Goal: Task Accomplishment & Management: Use online tool/utility

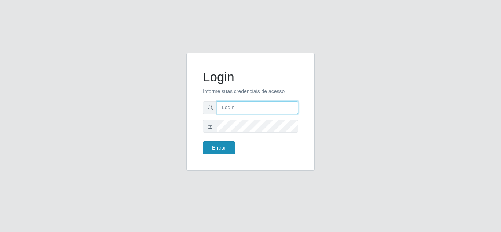
type input "[EMAIL_ADDRESS][DOMAIN_NAME]"
click at [224, 148] on button "Entrar" at bounding box center [219, 148] width 32 height 13
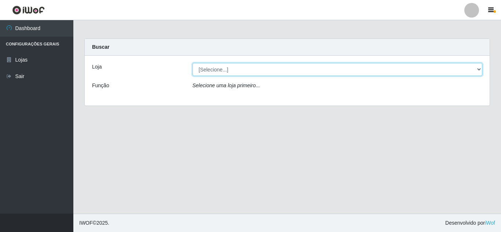
click at [239, 69] on select "[Selecione...] Atacado Vem - Loja 30 Laranjeiras Velha" at bounding box center [338, 69] width 290 height 13
select select "495"
click at [193, 63] on select "[Selecione...] Atacado Vem - Loja 30 Laranjeiras Velha" at bounding box center [338, 69] width 290 height 13
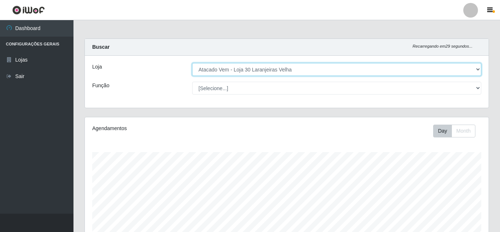
scroll to position [152, 403]
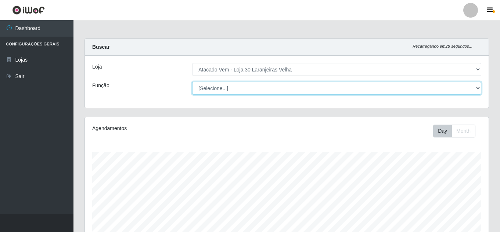
click at [228, 88] on select "[Selecione...] Repositor Repositor + Repositor ++" at bounding box center [336, 88] width 289 height 13
click at [192, 82] on select "[Selecione...] Repositor Repositor + Repositor ++" at bounding box center [336, 88] width 289 height 13
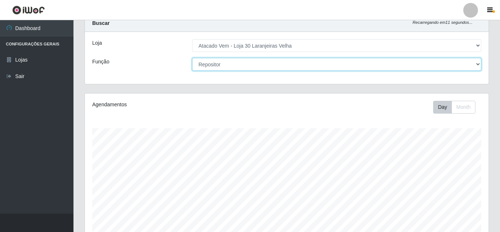
scroll to position [37, 0]
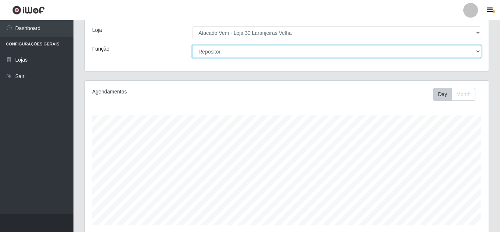
click at [262, 52] on select "[Selecione...] Repositor Repositor + Repositor ++" at bounding box center [336, 51] width 289 height 13
click at [192, 45] on select "[Selecione...] Repositor Repositor + Repositor ++" at bounding box center [336, 51] width 289 height 13
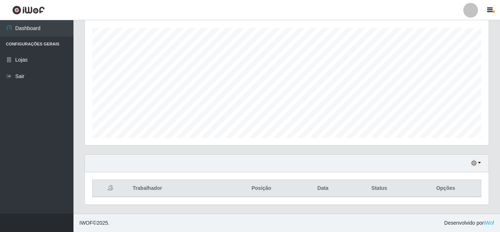
scroll to position [0, 0]
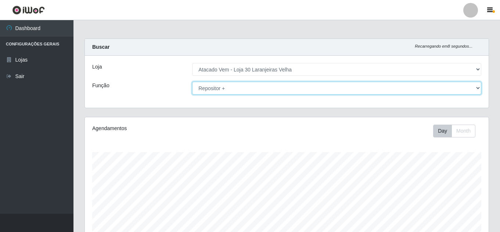
click at [254, 89] on select "[Selecione...] Repositor Repositor + Repositor ++" at bounding box center [336, 88] width 289 height 13
click at [192, 82] on select "[Selecione...] Repositor Repositor + Repositor ++" at bounding box center [336, 88] width 289 height 13
click at [260, 90] on select "[Selecione...] Repositor Repositor + Repositor ++" at bounding box center [336, 88] width 289 height 13
click at [192, 82] on select "[Selecione...] Repositor Repositor + Repositor ++" at bounding box center [336, 88] width 289 height 13
click at [259, 84] on select "[Selecione...] Repositor Repositor + Repositor ++" at bounding box center [336, 88] width 289 height 13
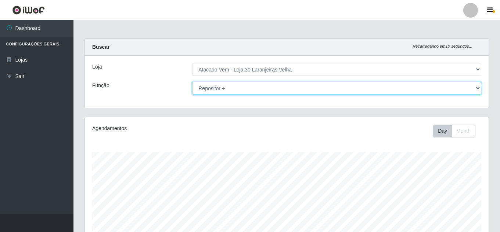
select select "24"
click at [192, 82] on select "[Selecione...] Repositor Repositor + Repositor ++" at bounding box center [336, 88] width 289 height 13
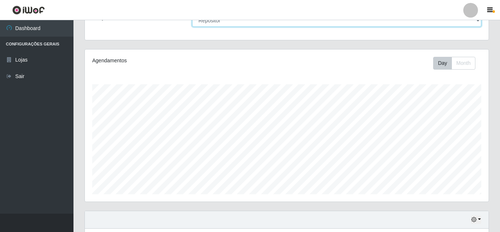
scroll to position [73, 0]
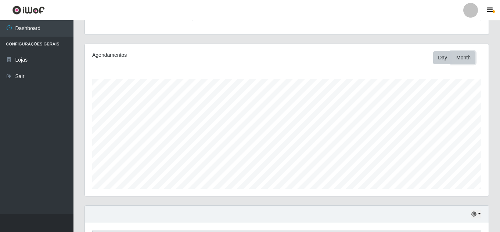
click at [461, 58] on button "Month" at bounding box center [463, 57] width 24 height 13
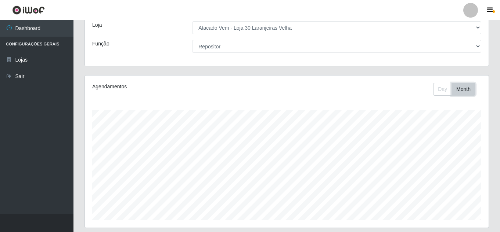
scroll to position [0, 0]
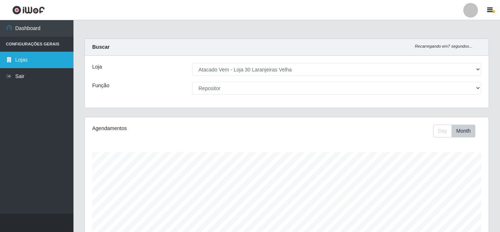
click at [41, 61] on link "Lojas" at bounding box center [36, 60] width 73 height 17
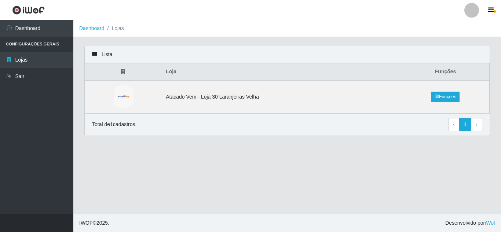
click at [94, 53] on icon at bounding box center [94, 54] width 5 height 5
click at [433, 95] on link "Funções" at bounding box center [446, 97] width 28 height 10
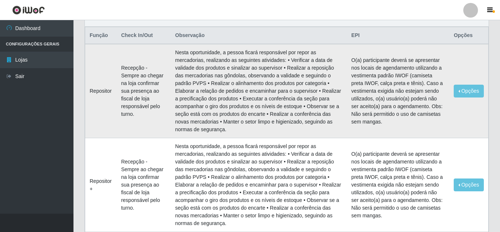
scroll to position [33, 0]
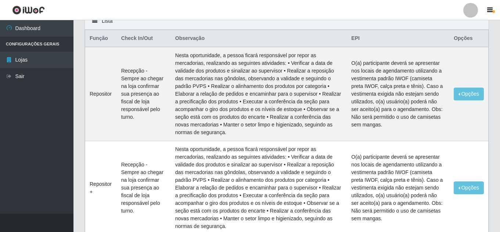
click at [33, 48] on li "Configurações Gerais" at bounding box center [36, 44] width 73 height 15
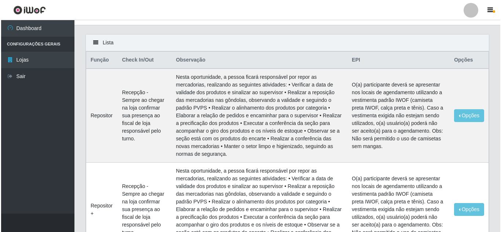
scroll to position [0, 0]
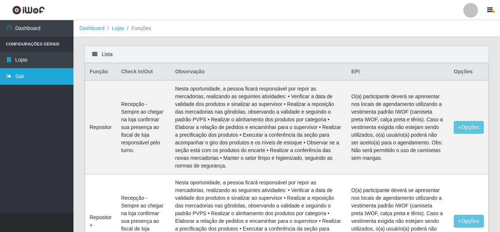
click at [22, 73] on link "Sair" at bounding box center [36, 76] width 73 height 17
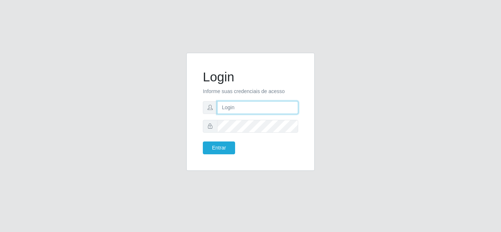
type input "[EMAIL_ADDRESS][DOMAIN_NAME]"
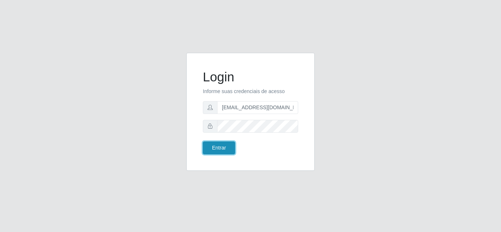
click at [224, 146] on button "Entrar" at bounding box center [219, 148] width 32 height 13
